Goal: Navigation & Orientation: Find specific page/section

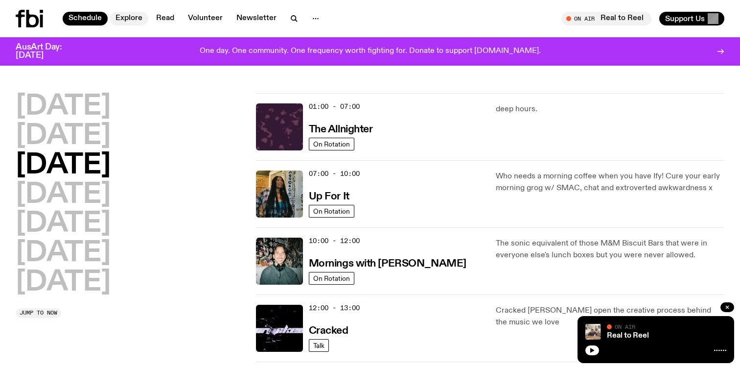
click at [122, 18] on link "Explore" at bounding box center [129, 19] width 39 height 14
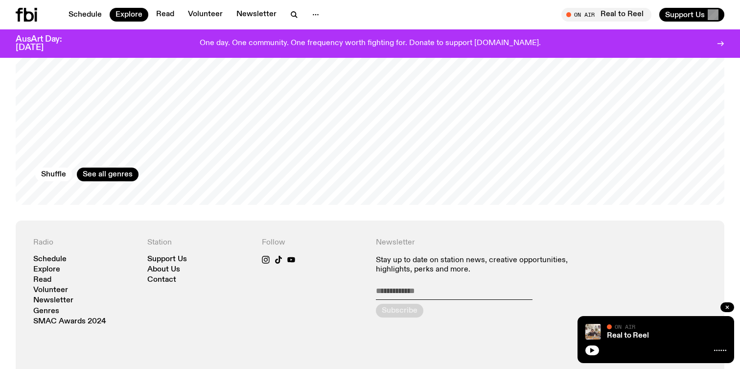
scroll to position [1688, 0]
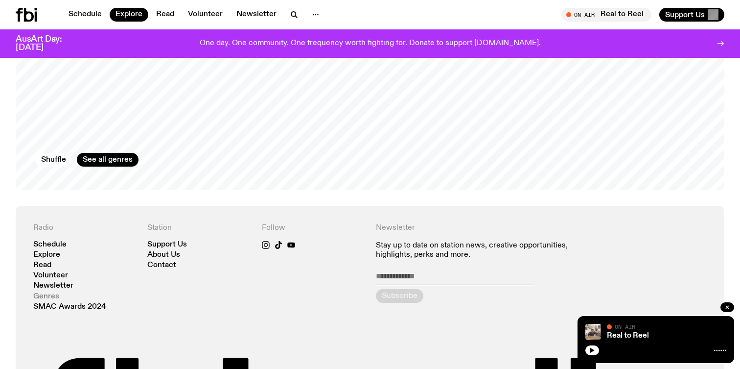
click at [44, 293] on link "Genres" at bounding box center [46, 296] width 26 height 7
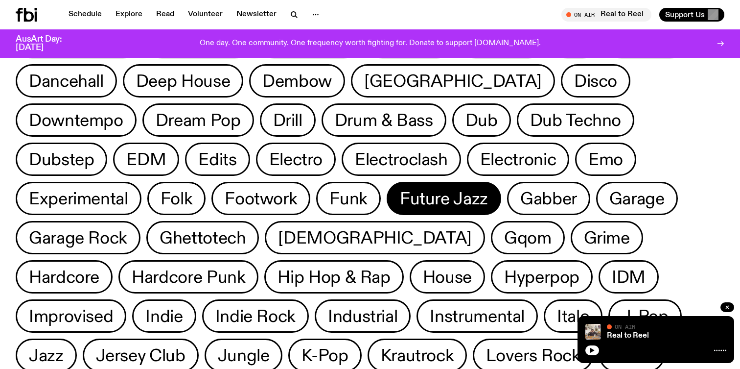
scroll to position [142, 0]
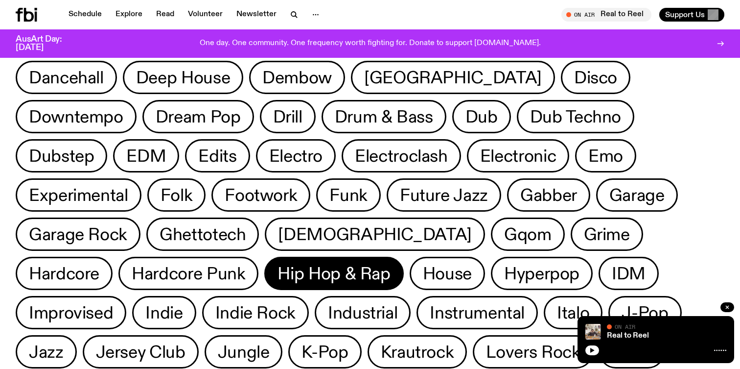
click at [278, 272] on span "Hip Hop & Rap" at bounding box center [334, 273] width 113 height 19
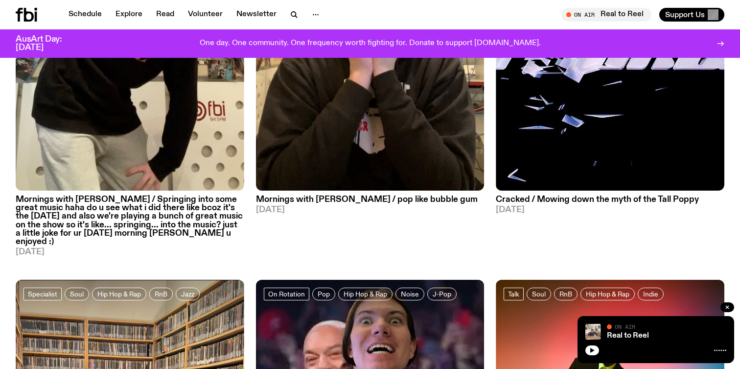
scroll to position [968, 0]
